Goal: Transaction & Acquisition: Purchase product/service

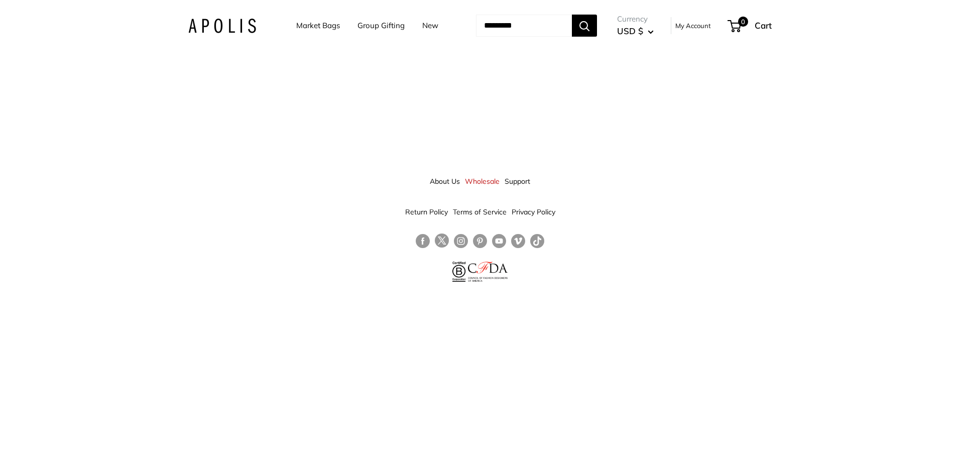
click at [305, 28] on link "Market Bags" at bounding box center [318, 26] width 44 height 14
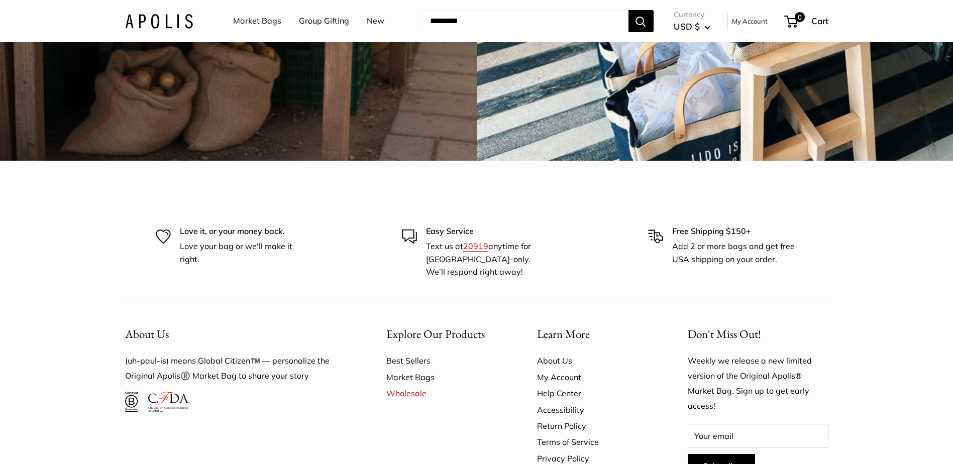
scroll to position [3064, 0]
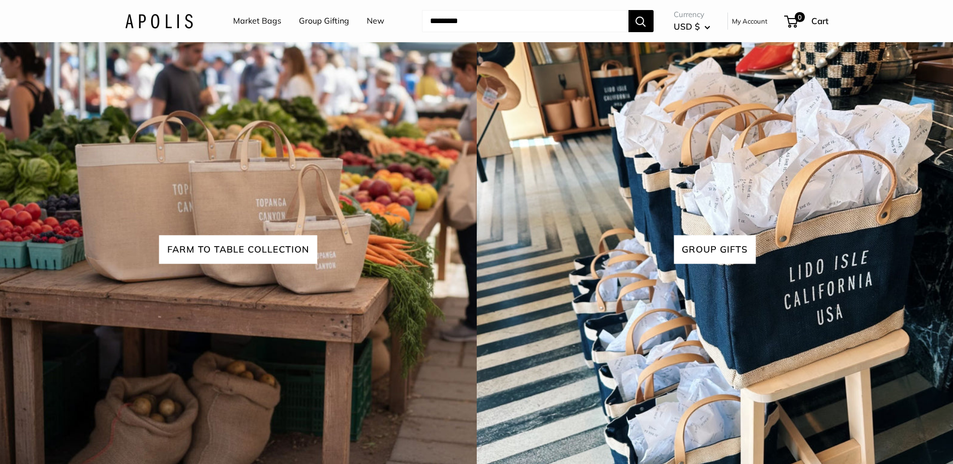
click at [257, 25] on link "Market Bags" at bounding box center [257, 21] width 48 height 15
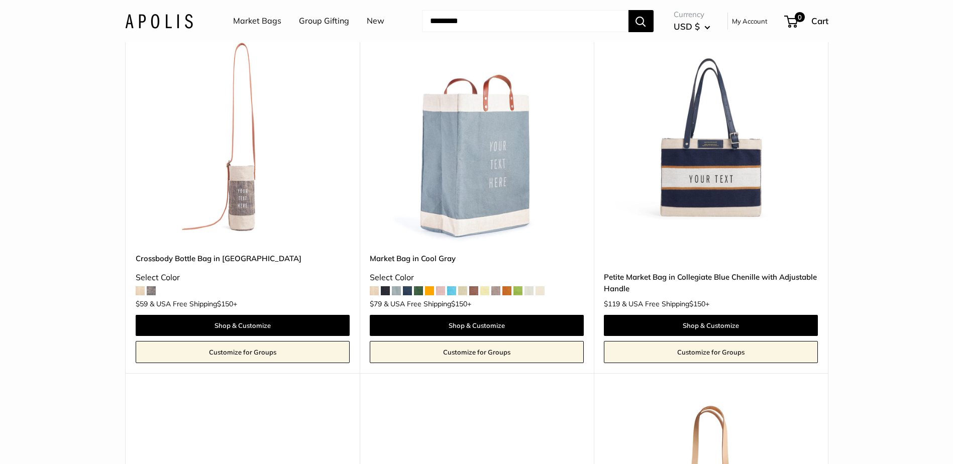
scroll to position [2009, 0]
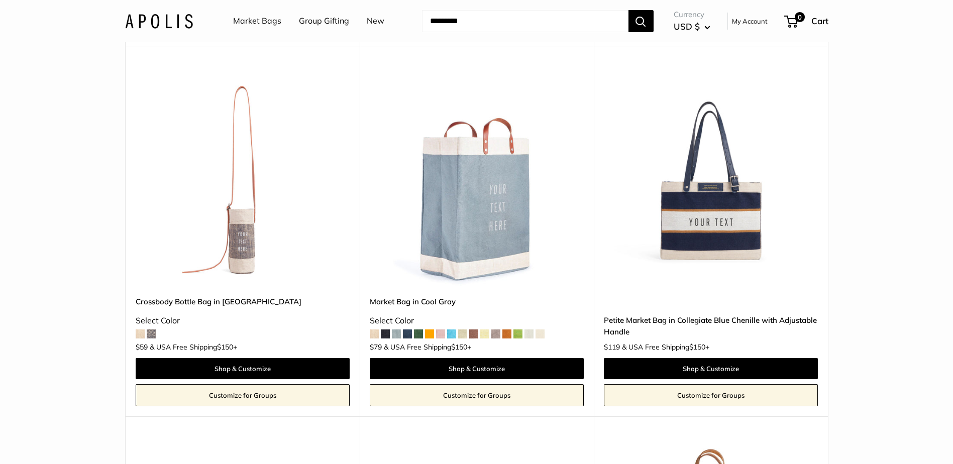
click at [409, 336] on span at bounding box center [407, 334] width 9 height 9
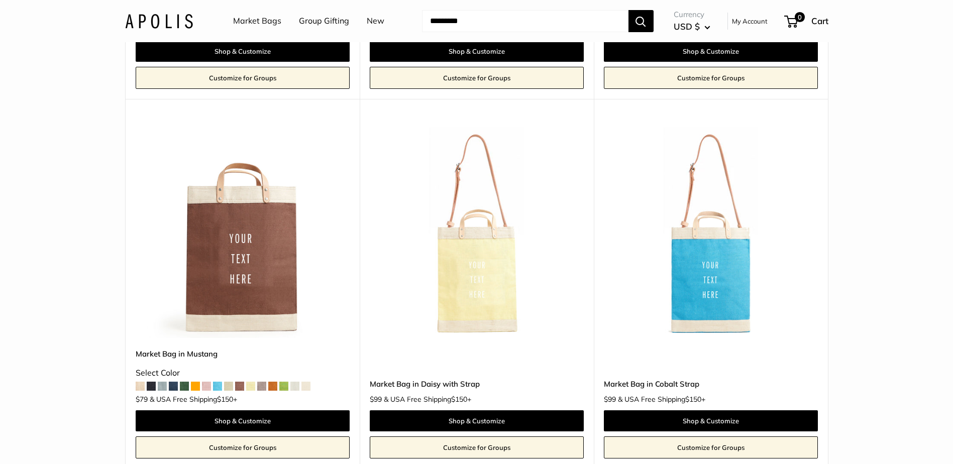
scroll to position [5726, 0]
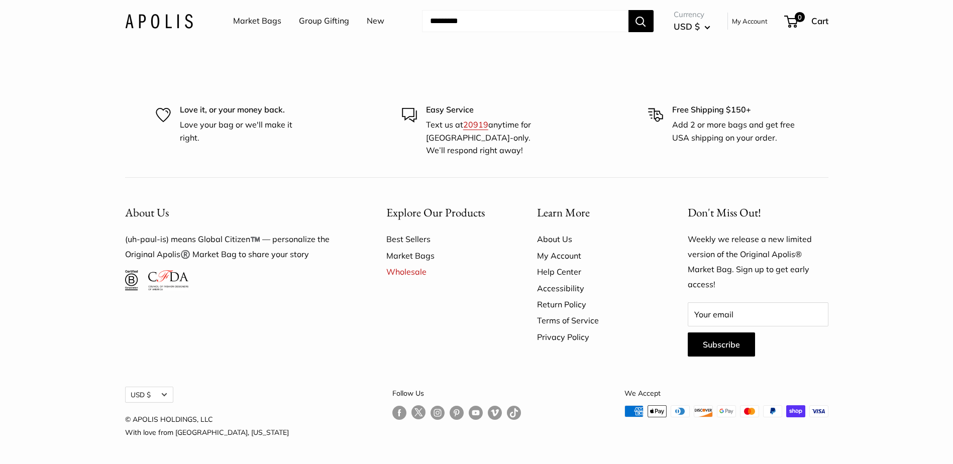
scroll to position [3130, 0]
